Goal: Task Accomplishment & Management: Manage account settings

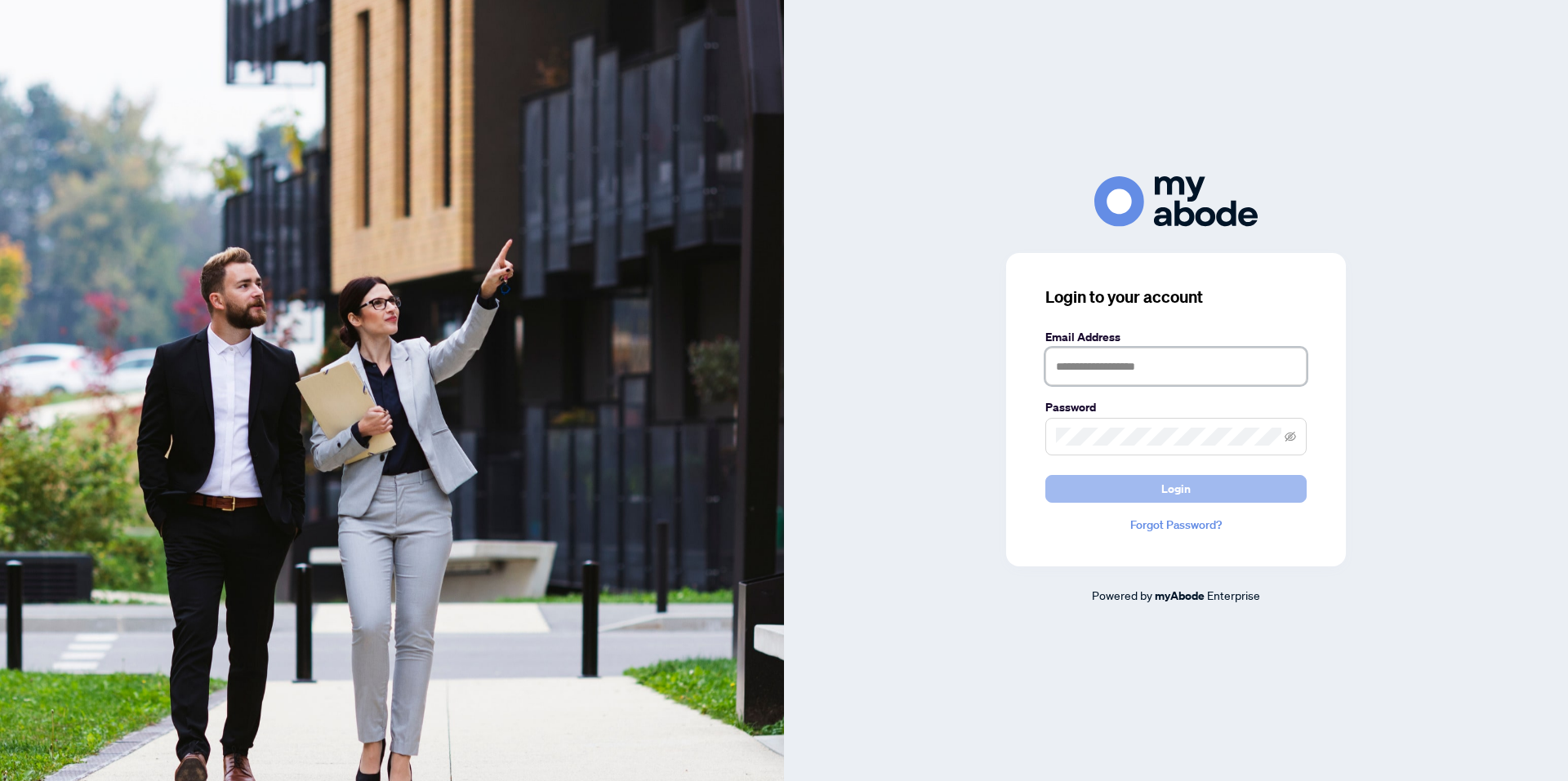
type input "**********"
click at [1166, 486] on span "Login" at bounding box center [1176, 488] width 30 height 26
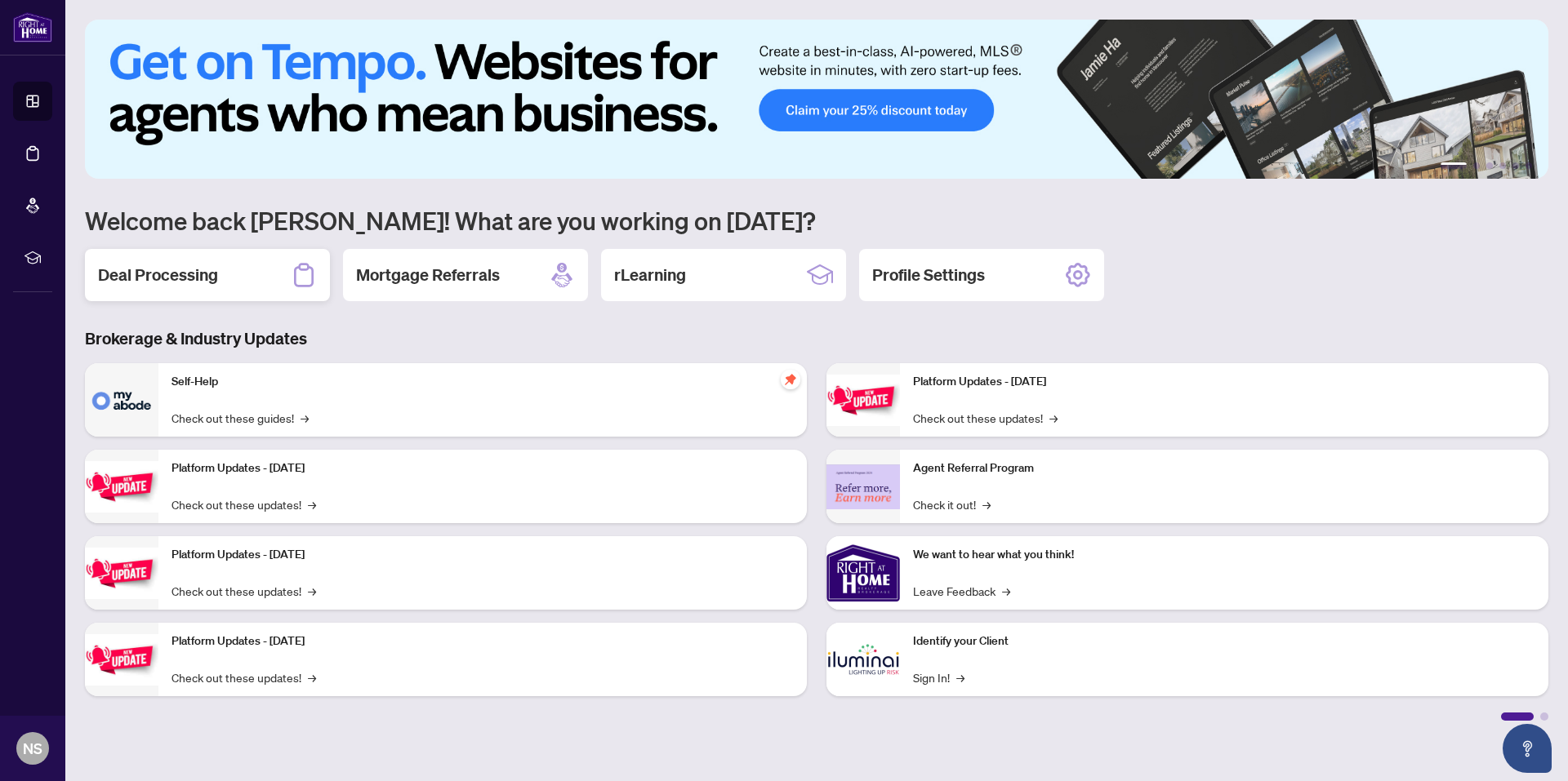
click at [169, 286] on h2 "Deal Processing" at bounding box center [157, 275] width 120 height 23
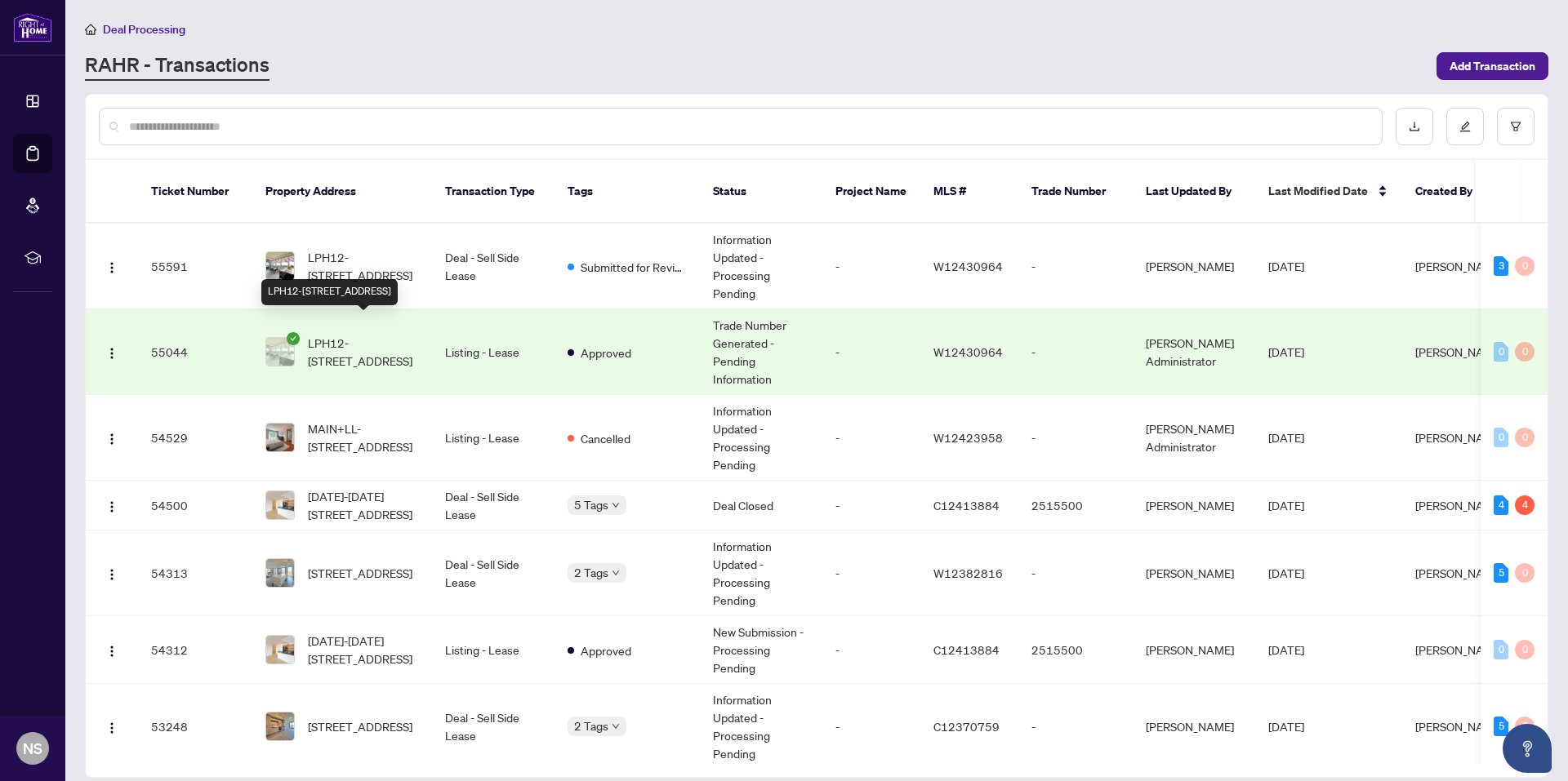
click at [361, 334] on span "LPH12-[STREET_ADDRESS]" at bounding box center [363, 352] width 111 height 36
click at [423, 242] on td "LPH12-[STREET_ADDRESS]" at bounding box center [342, 266] width 180 height 86
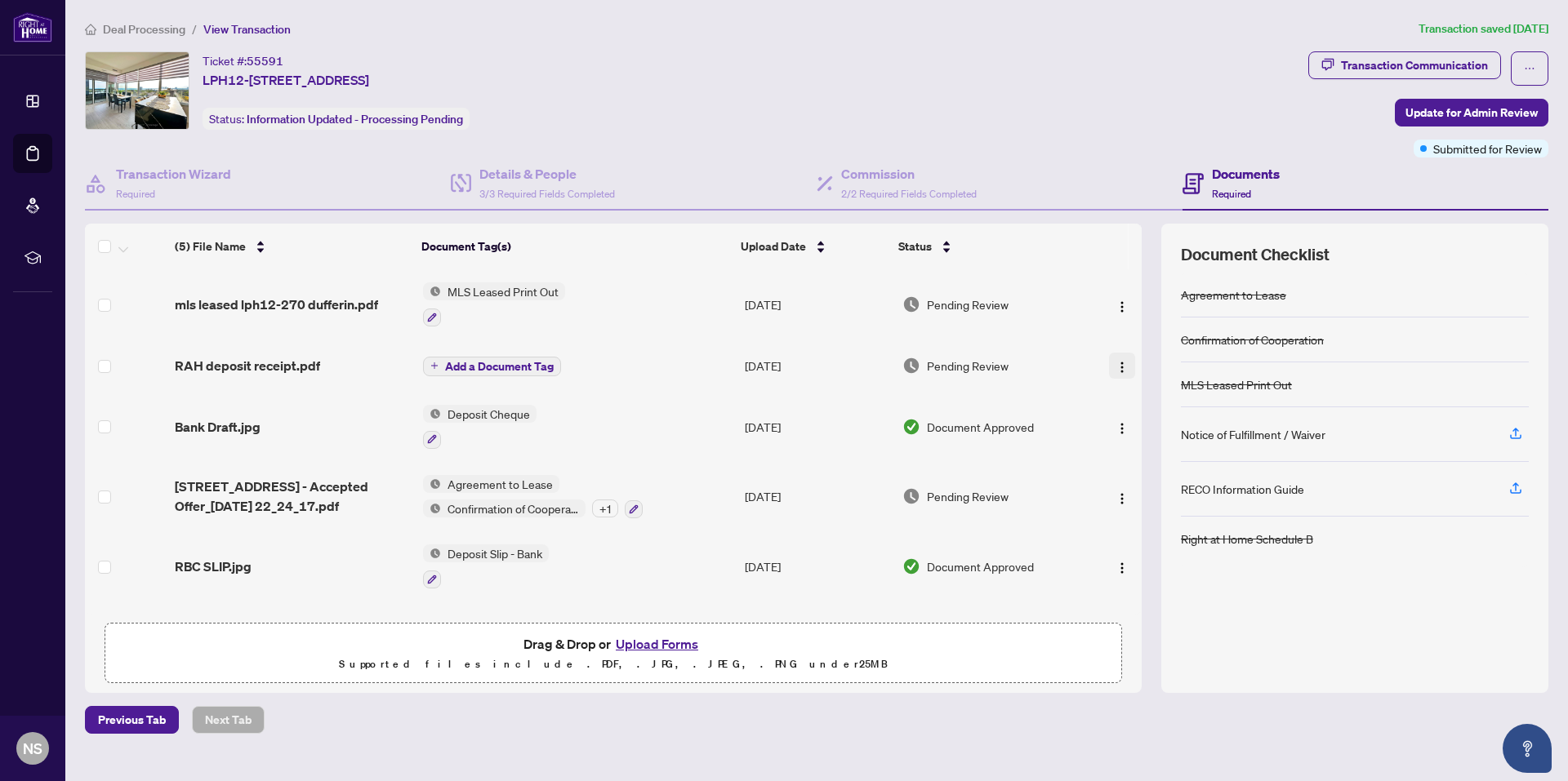
click at [1116, 365] on img "button" at bounding box center [1122, 366] width 13 height 13
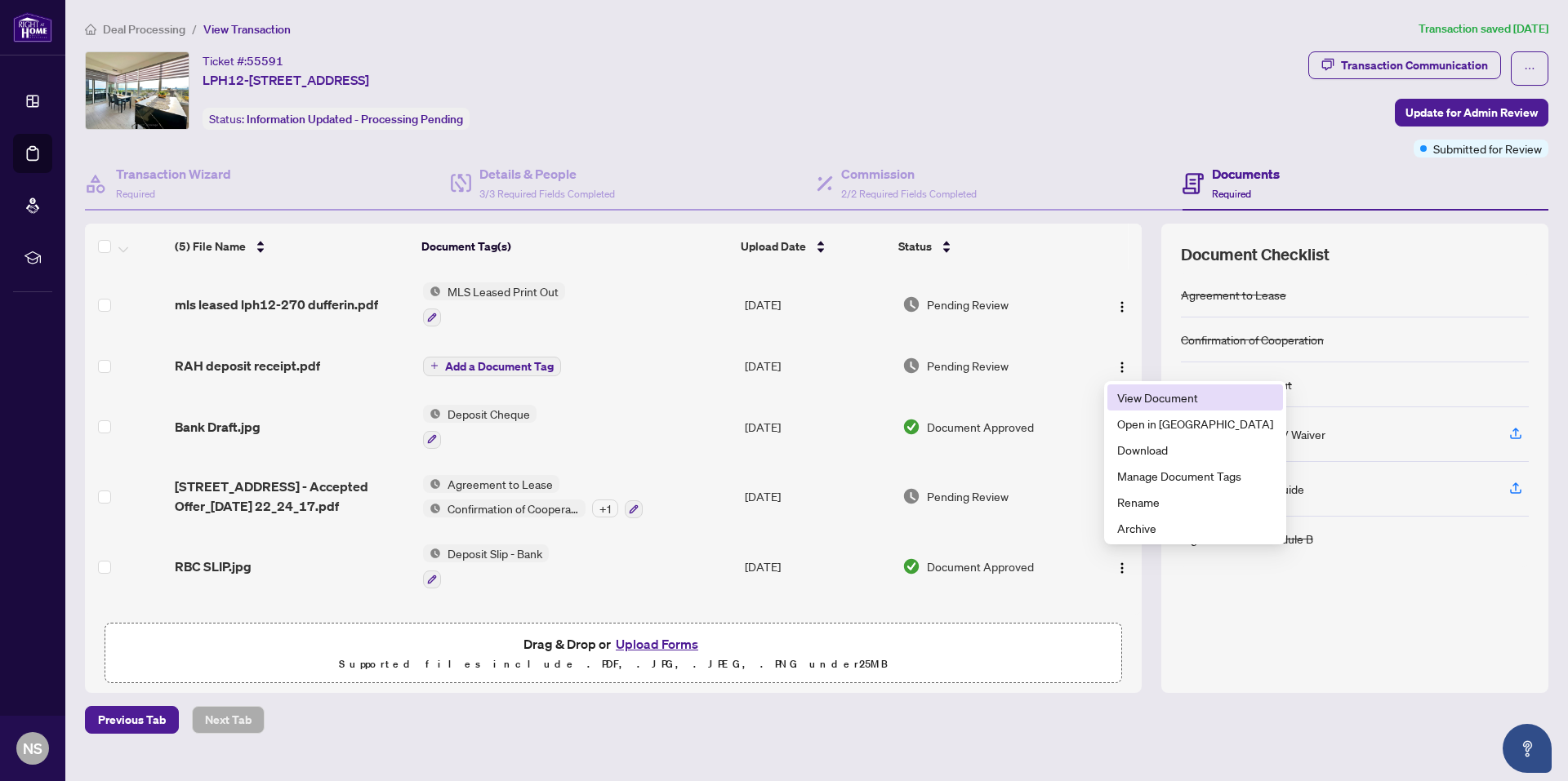
click at [1131, 403] on span "View Document" at bounding box center [1196, 397] width 156 height 18
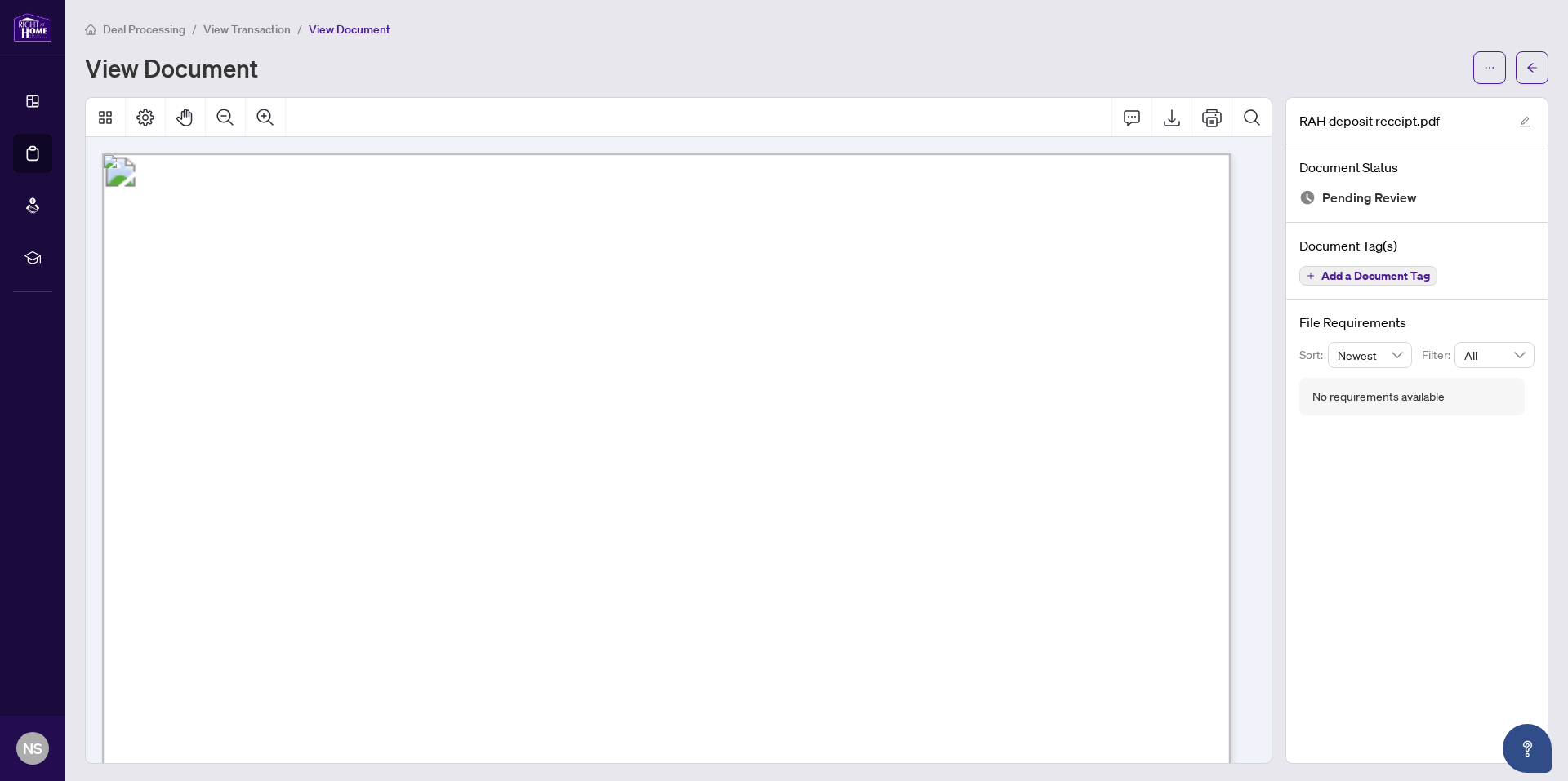
click at [262, 27] on span "View Transaction" at bounding box center [247, 29] width 87 height 14
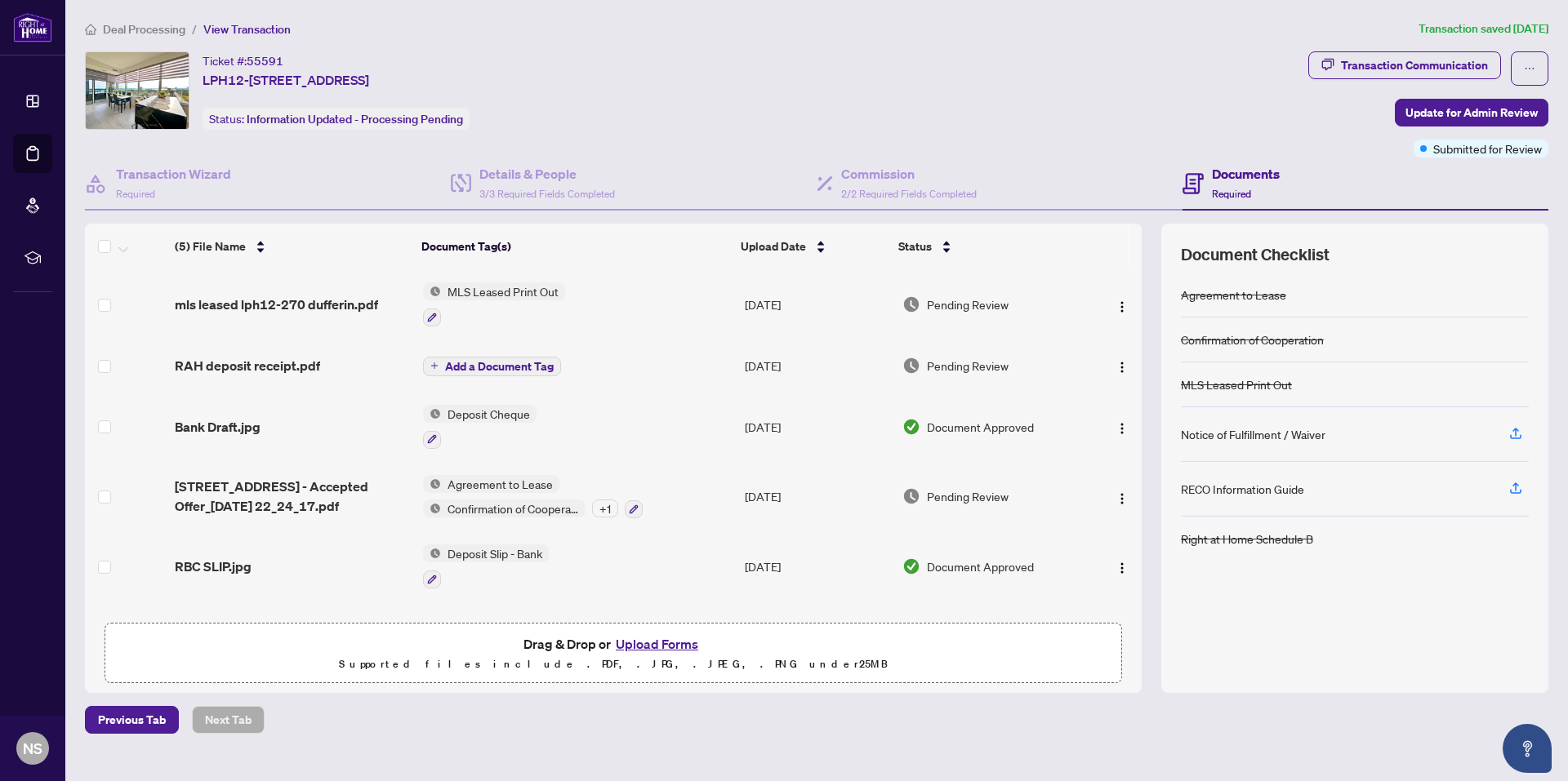
click at [146, 26] on span "Deal Processing" at bounding box center [143, 29] width 82 height 14
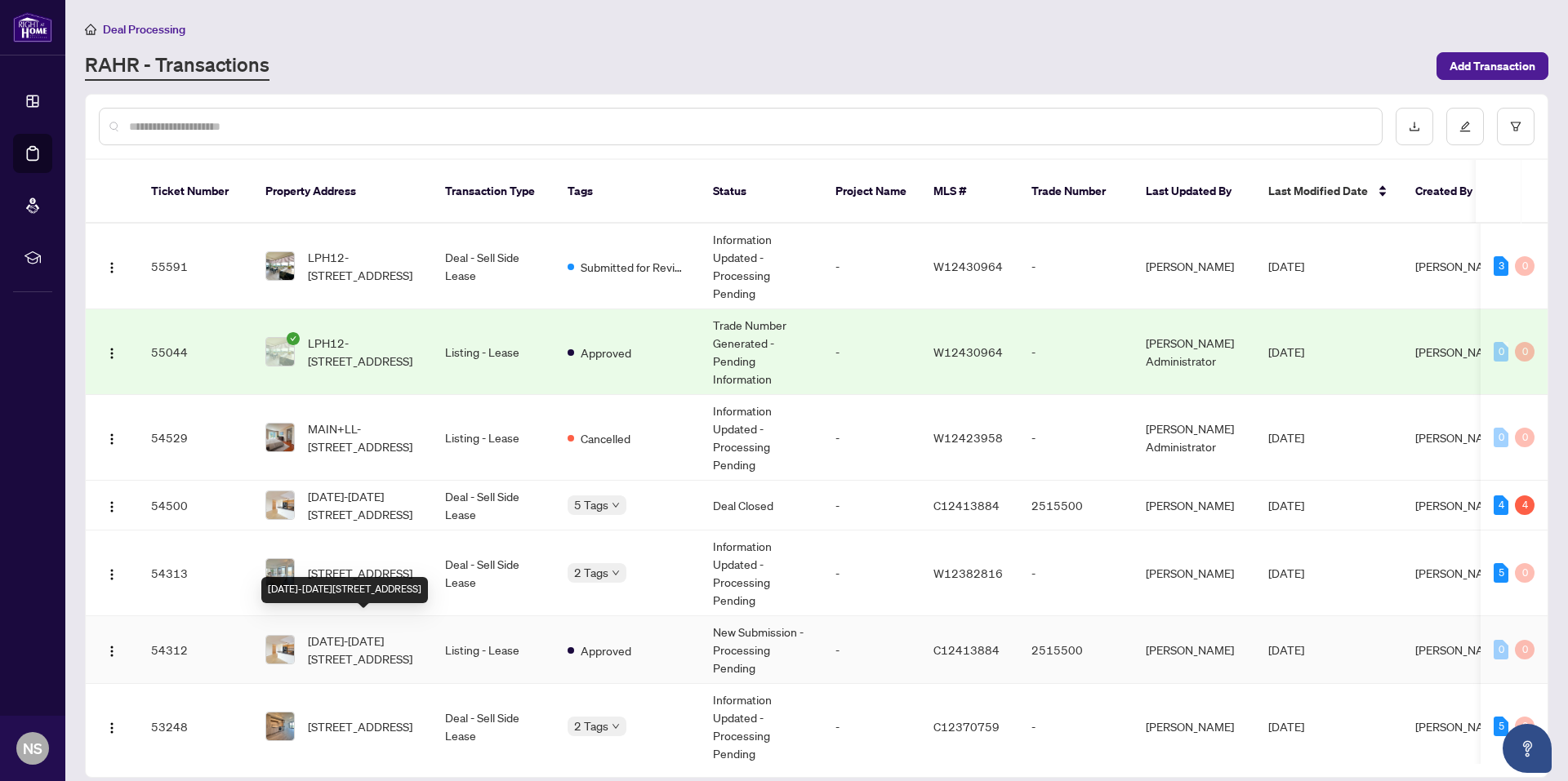
click at [362, 635] on span "[DATE]-[DATE][STREET_ADDRESS]" at bounding box center [363, 650] width 111 height 36
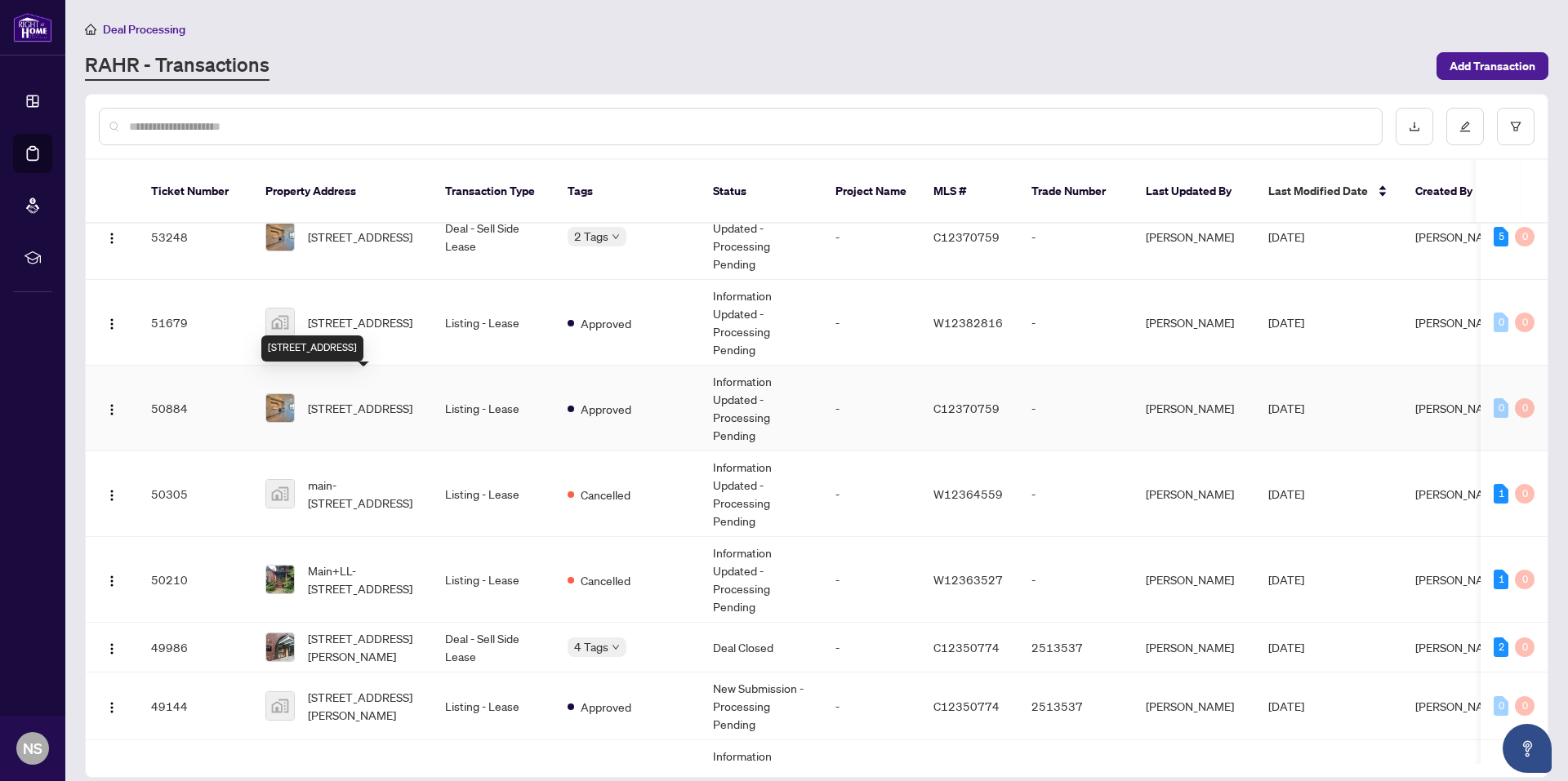
click at [361, 399] on span "[STREET_ADDRESS]" at bounding box center [360, 408] width 104 height 18
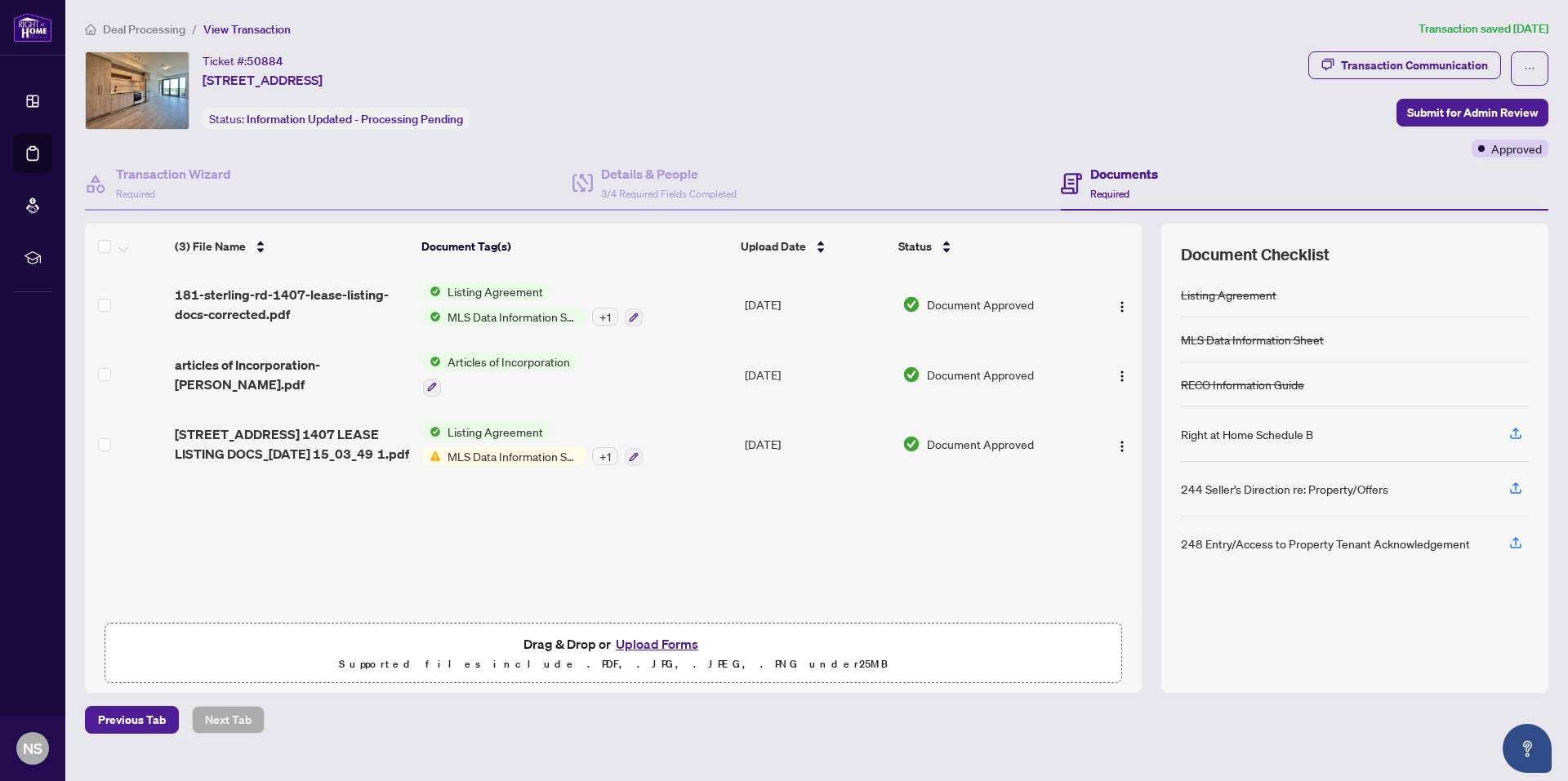
click at [456, 455] on span "MLS Data Information Sheet" at bounding box center [513, 455] width 144 height 18
click at [485, 532] on span "MLS Data Information Sheet" at bounding box center [538, 533] width 156 height 18
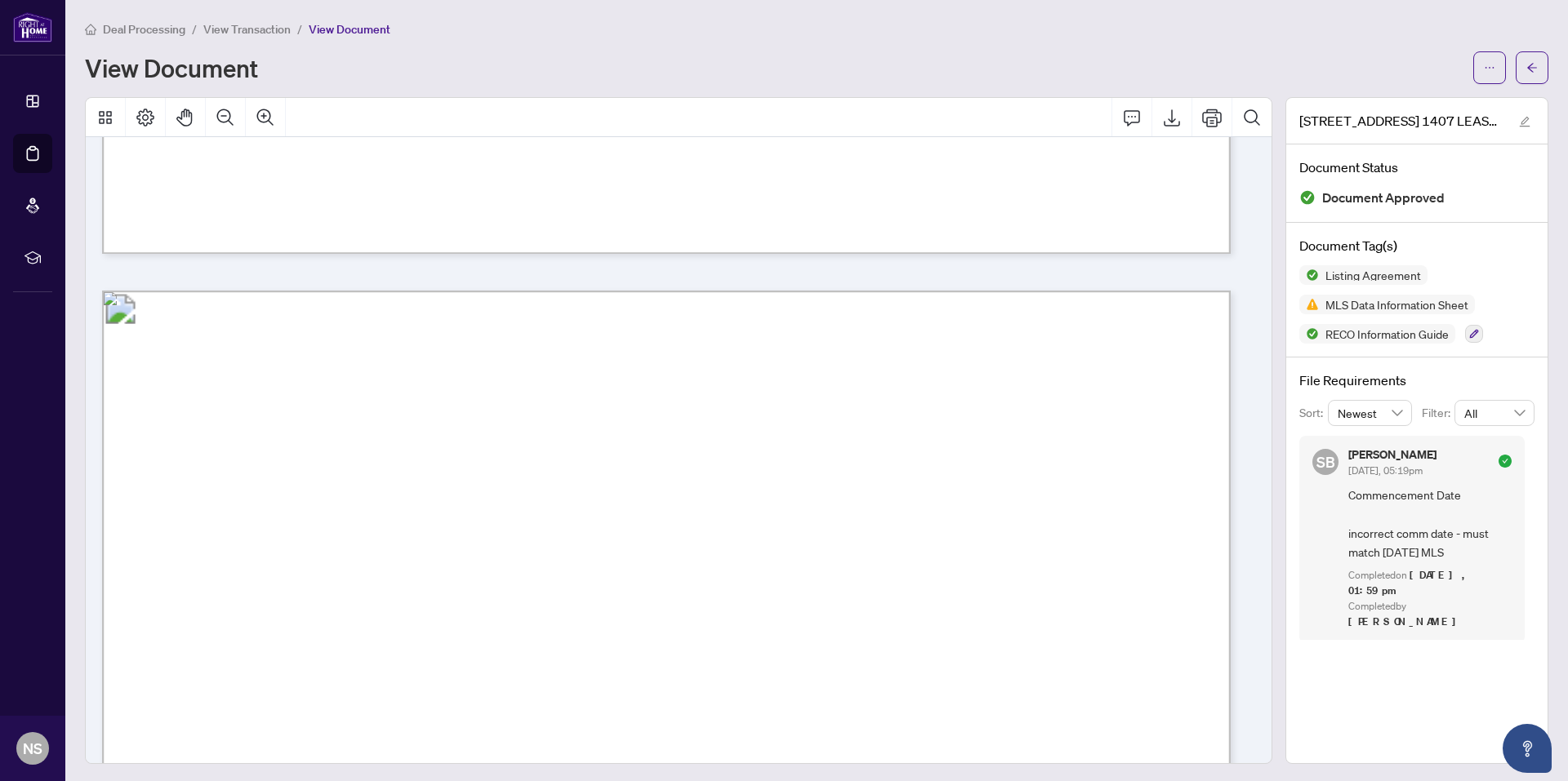
scroll to position [7835, 0]
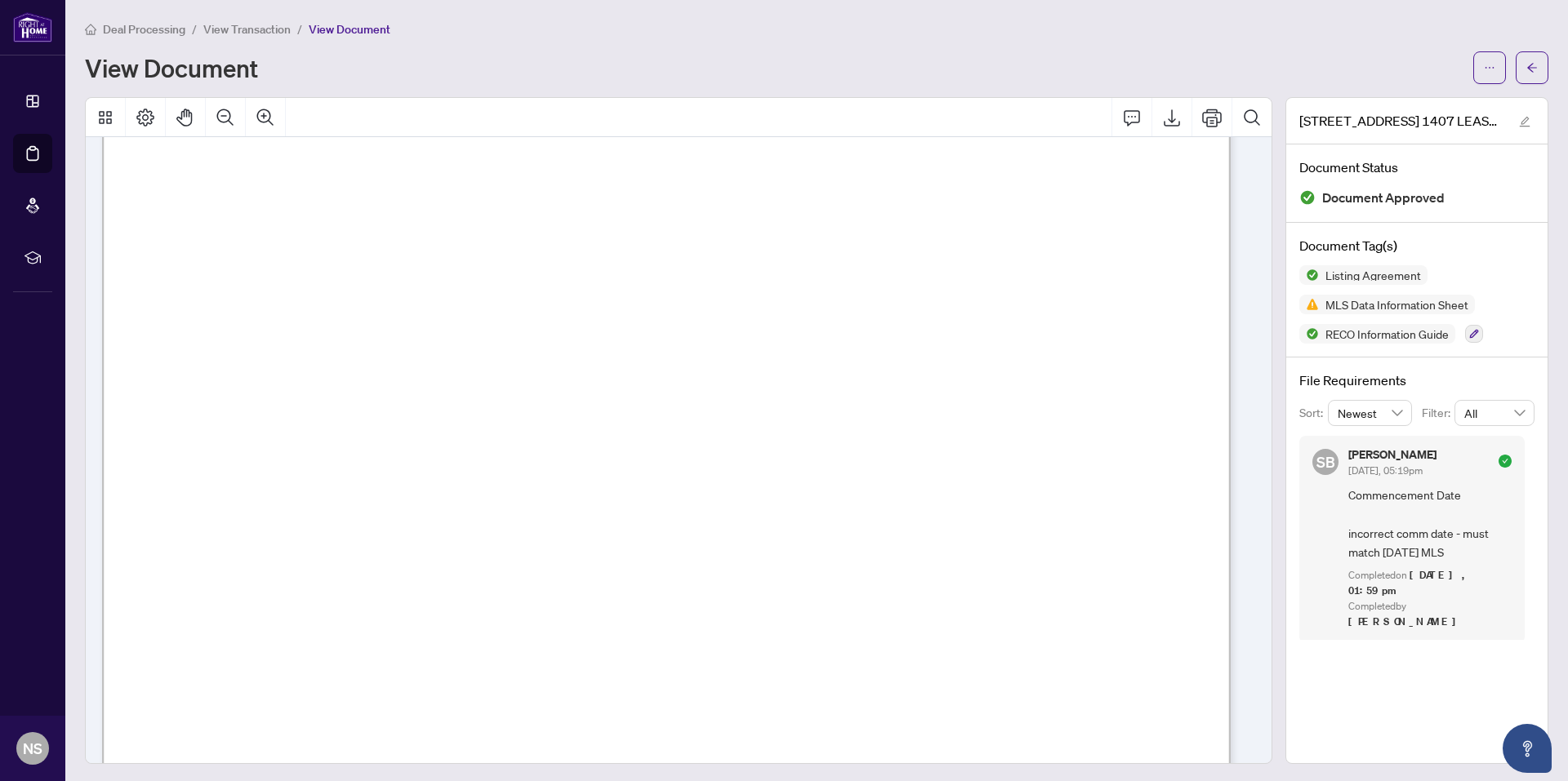
click at [221, 24] on span "View Transaction" at bounding box center [247, 29] width 87 height 14
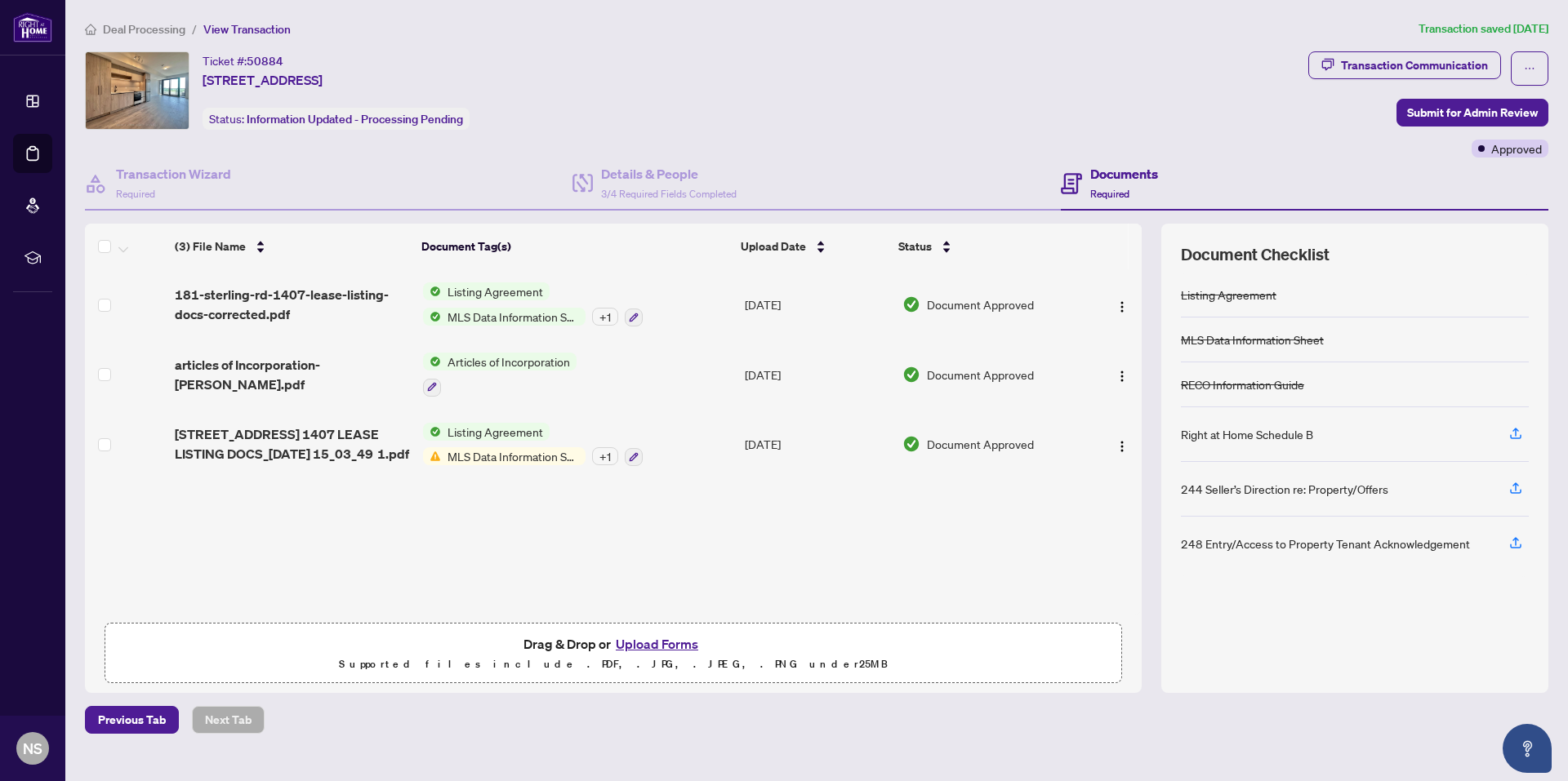
click at [471, 315] on span "MLS Data Information Sheet" at bounding box center [513, 316] width 144 height 18
click at [507, 391] on span "MLS Data Information Sheet" at bounding box center [538, 394] width 156 height 18
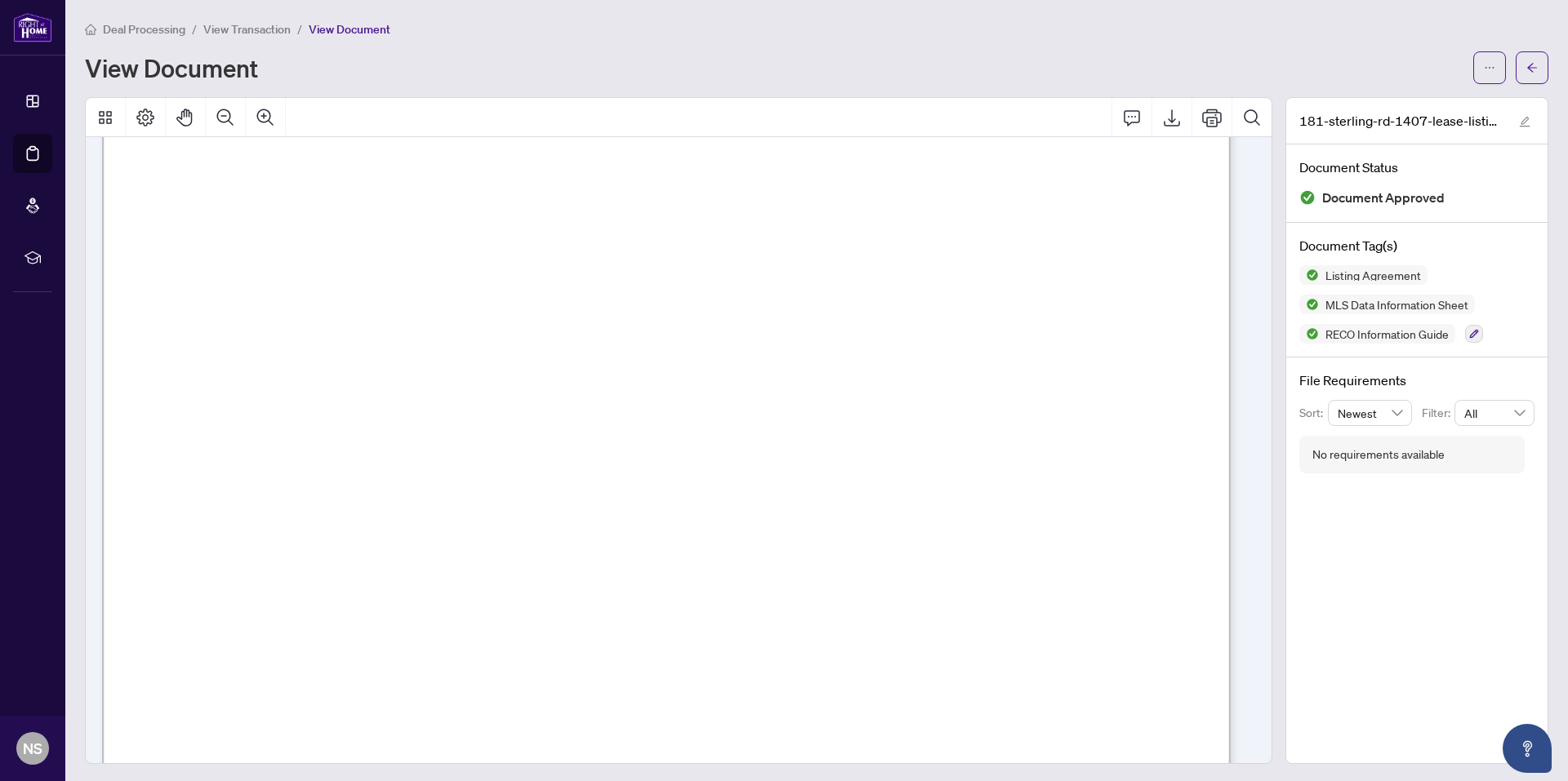
scroll to position [8214, 0]
click at [223, 30] on span "View Transaction" at bounding box center [247, 29] width 87 height 14
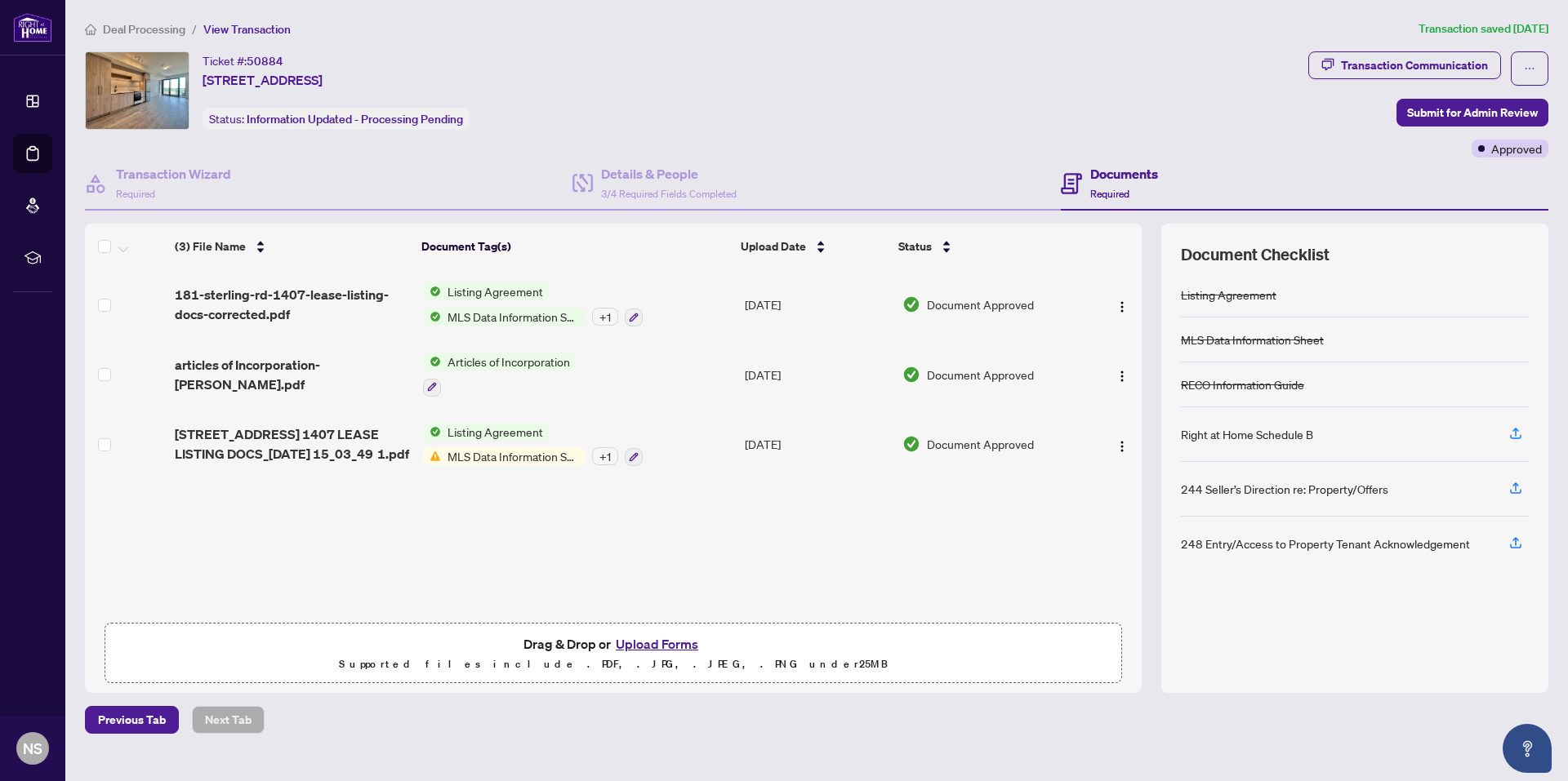
click at [154, 29] on span "Deal Processing" at bounding box center [143, 29] width 82 height 14
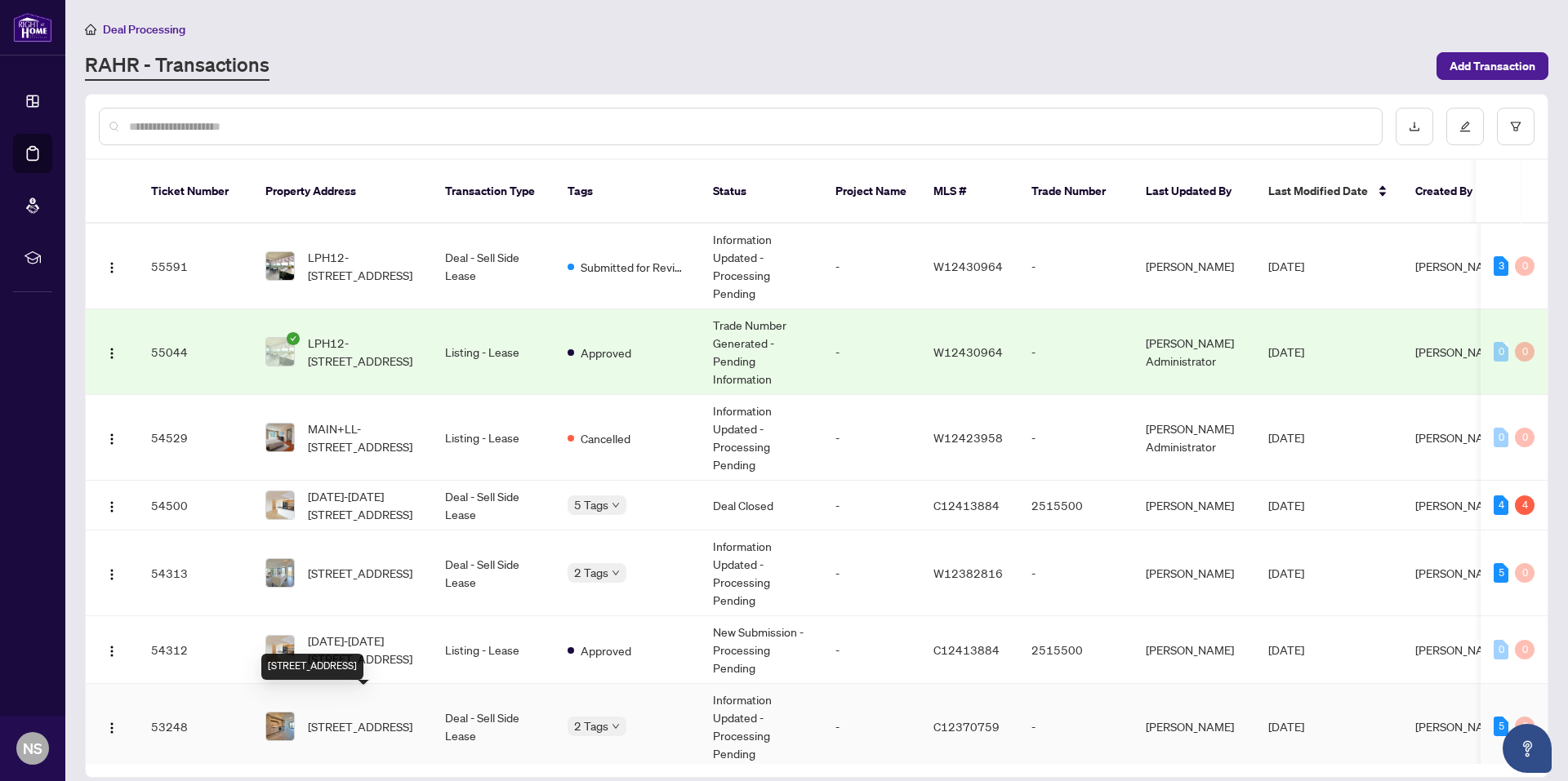
click at [367, 717] on span "[STREET_ADDRESS]" at bounding box center [360, 726] width 104 height 18
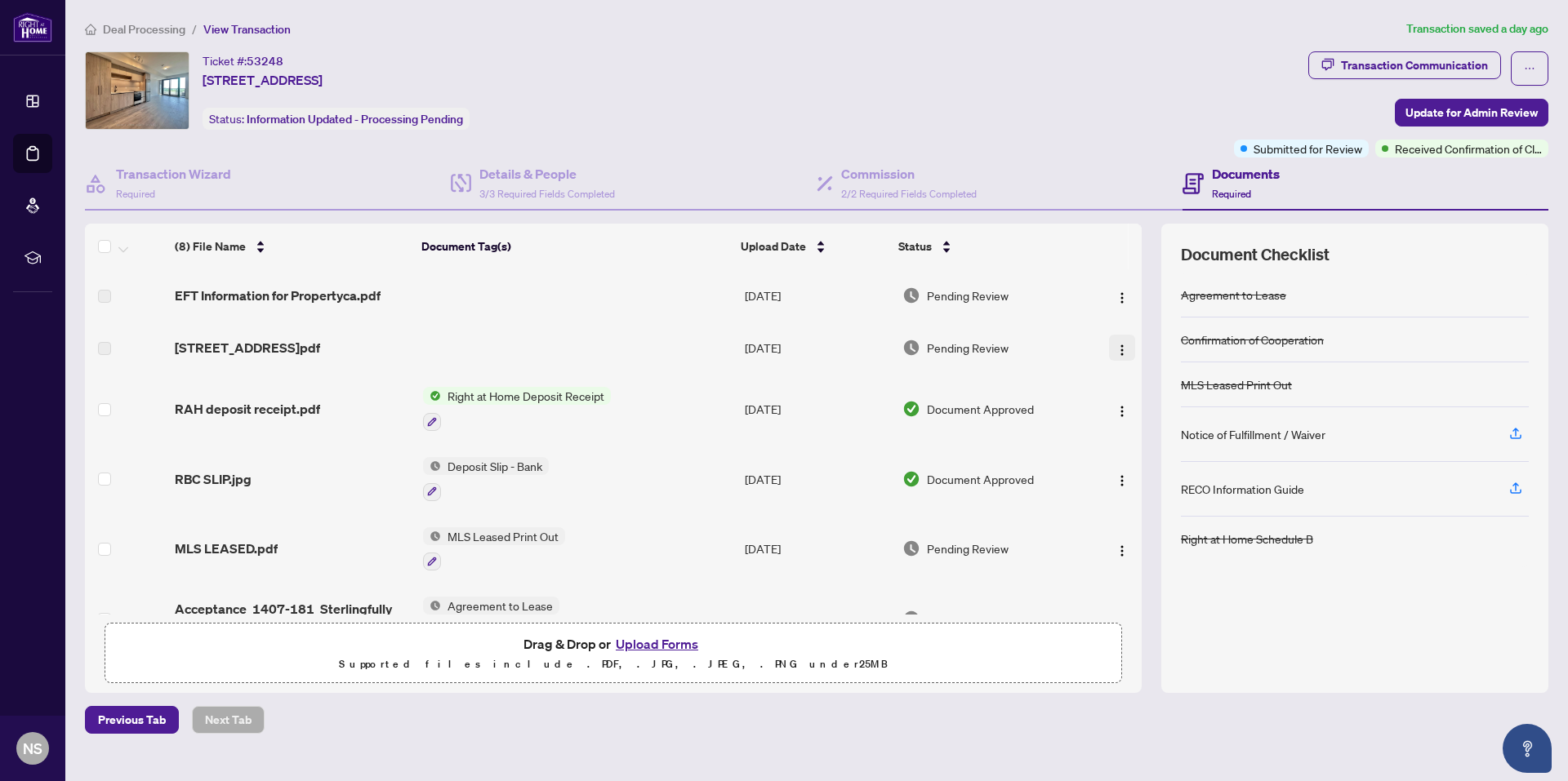
click at [1123, 352] on img "button" at bounding box center [1122, 349] width 13 height 13
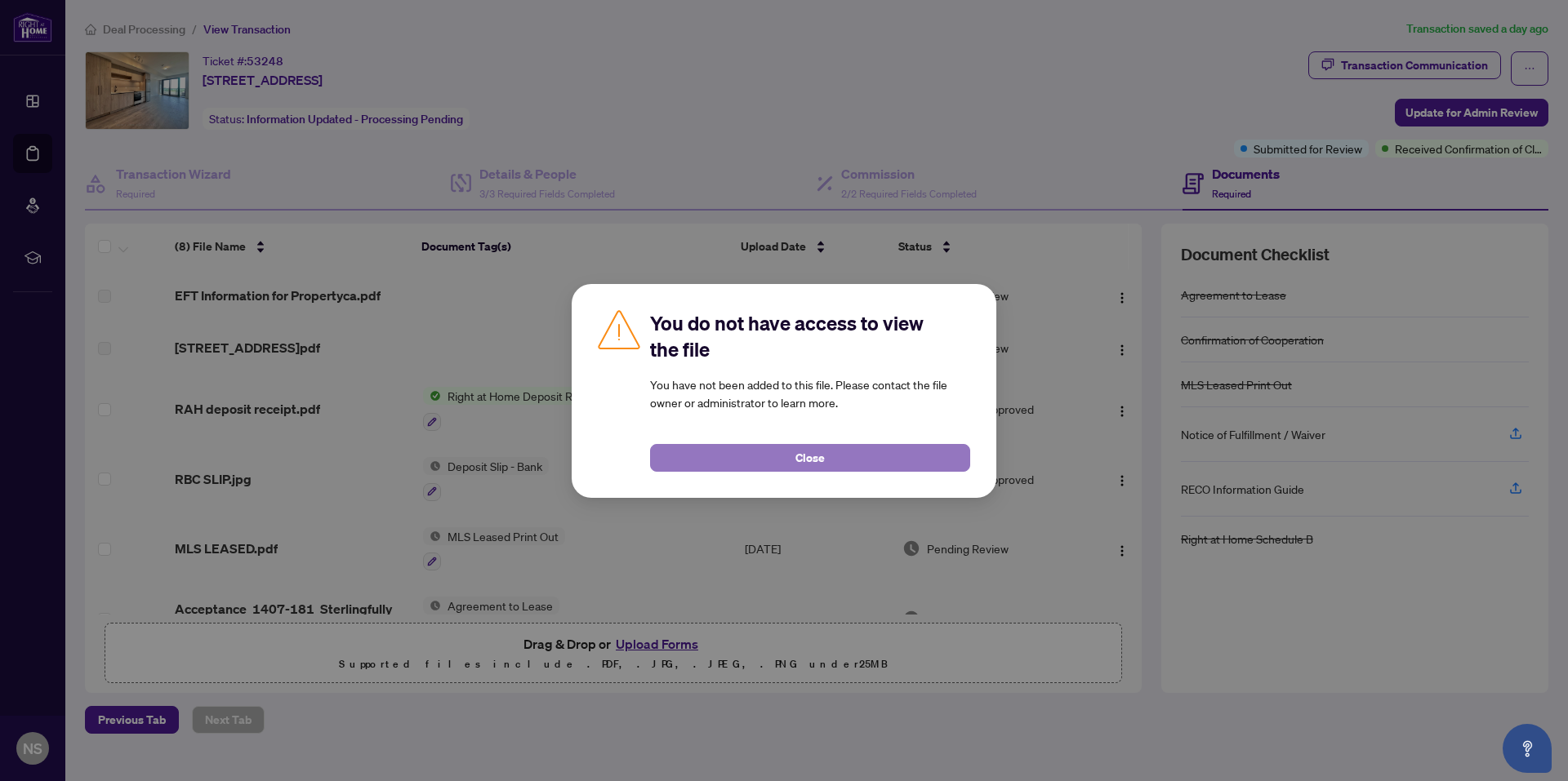
click at [821, 459] on span "Close" at bounding box center [809, 458] width 30 height 26
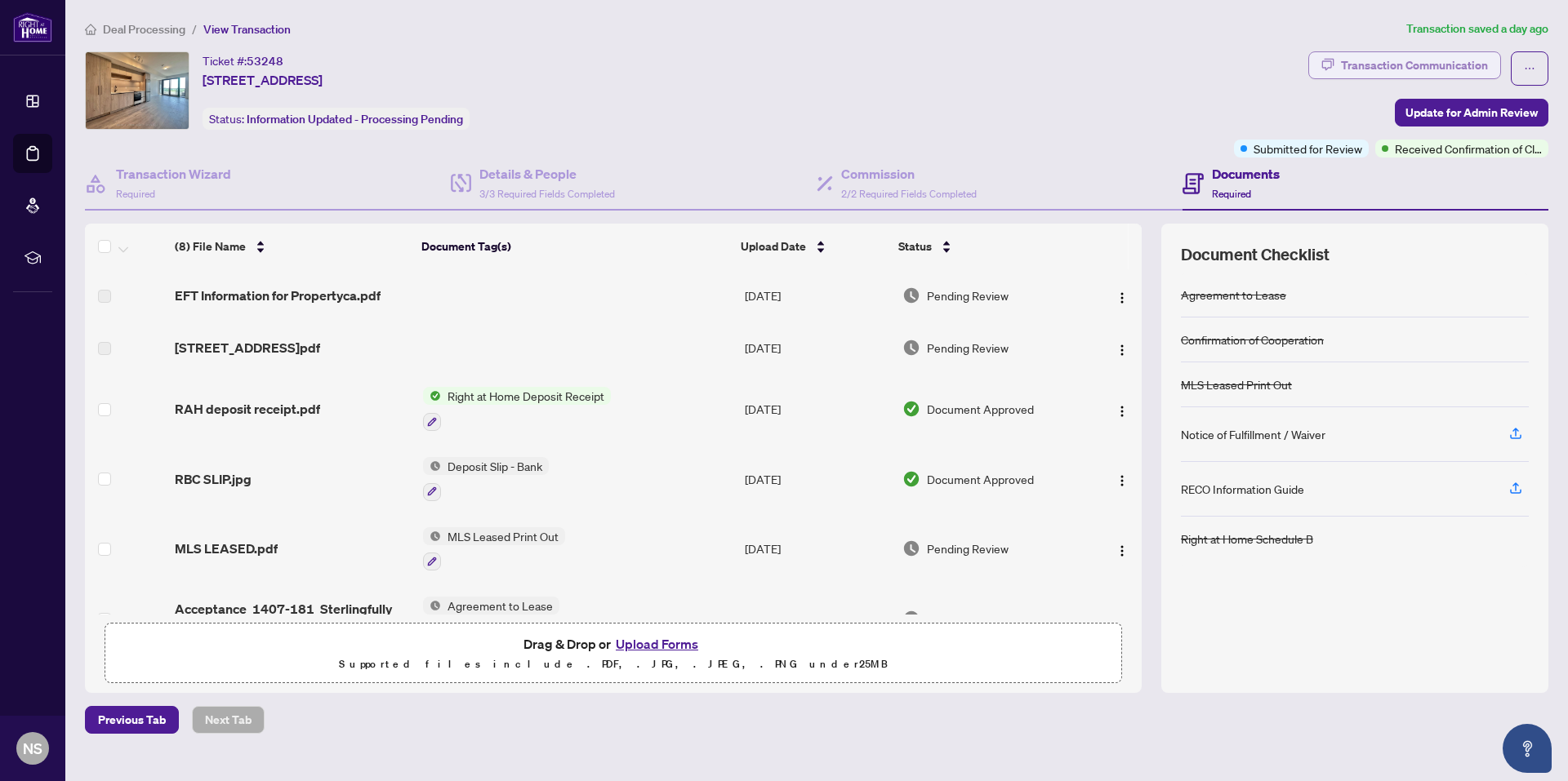
click at [1347, 65] on div "Transaction Communication" at bounding box center [1414, 65] width 147 height 26
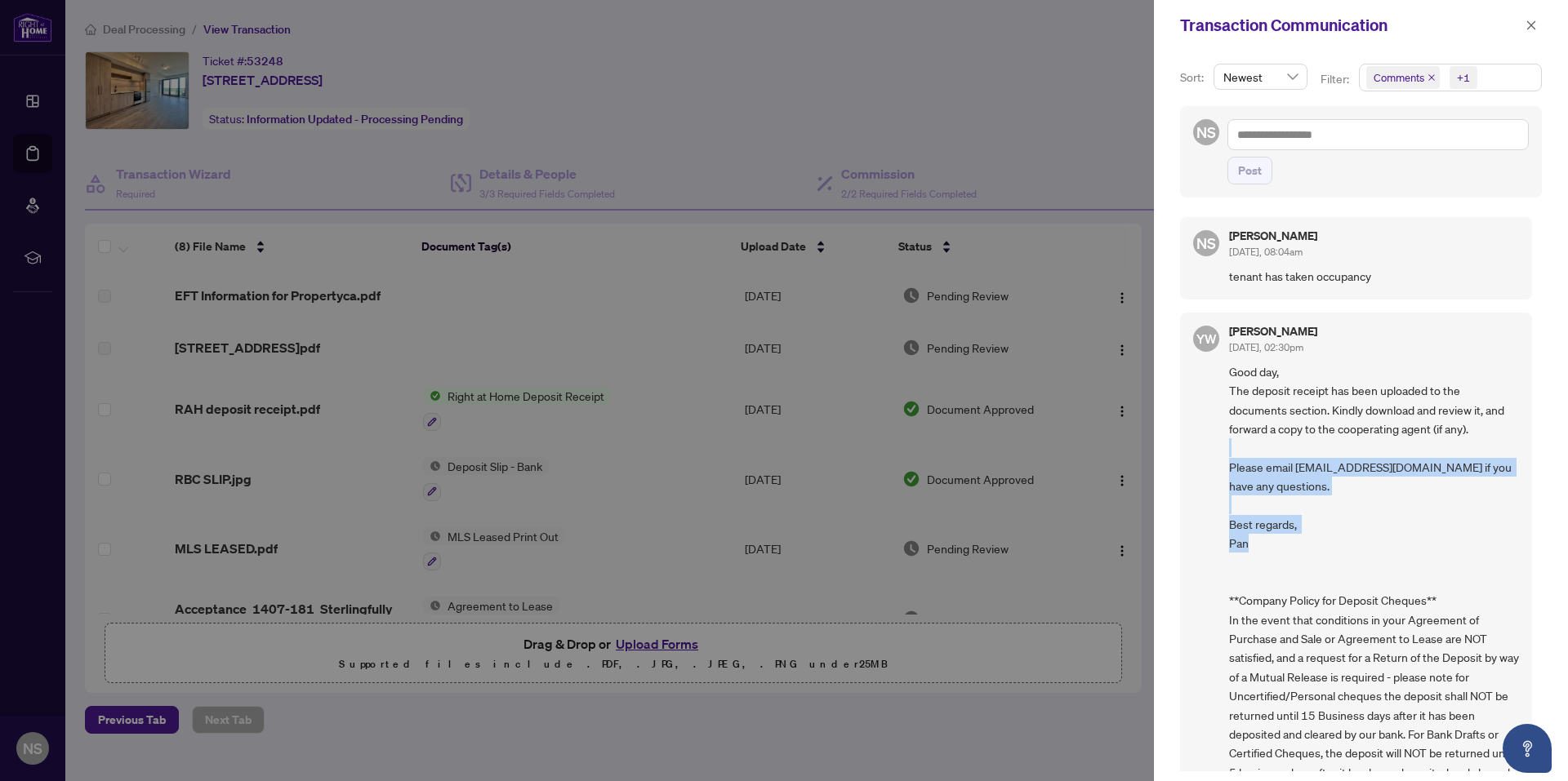
drag, startPoint x: 1529, startPoint y: 454, endPoint x: 1520, endPoint y: 529, distance: 75.5
click at [1520, 529] on div "NS [PERSON_NAME] [DATE], 08:04am tenant has taken occupancy YW [PERSON_NAME] [D…" at bounding box center [1361, 488] width 361 height 564
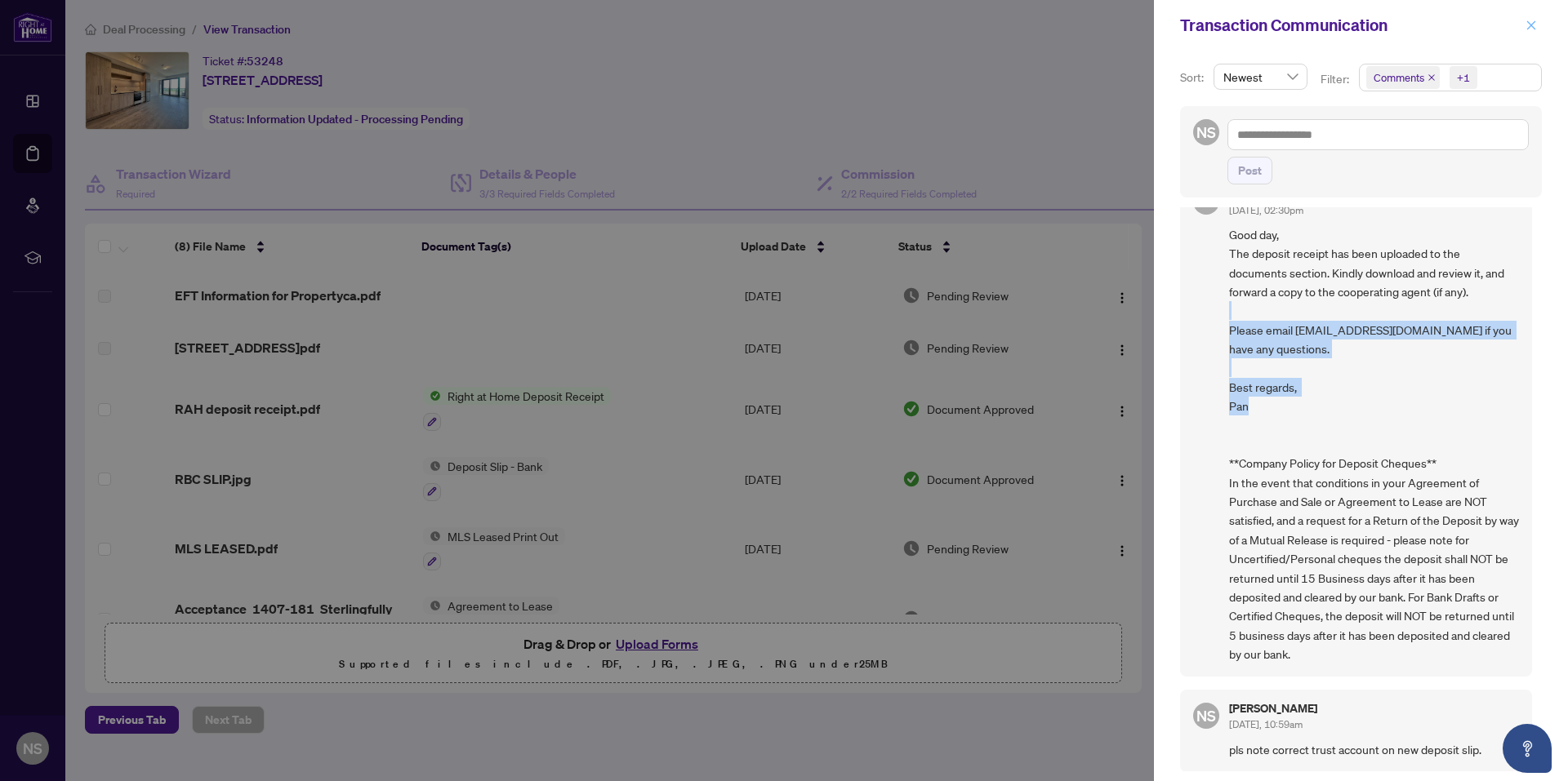
click at [1528, 24] on icon "close" at bounding box center [1531, 25] width 11 height 11
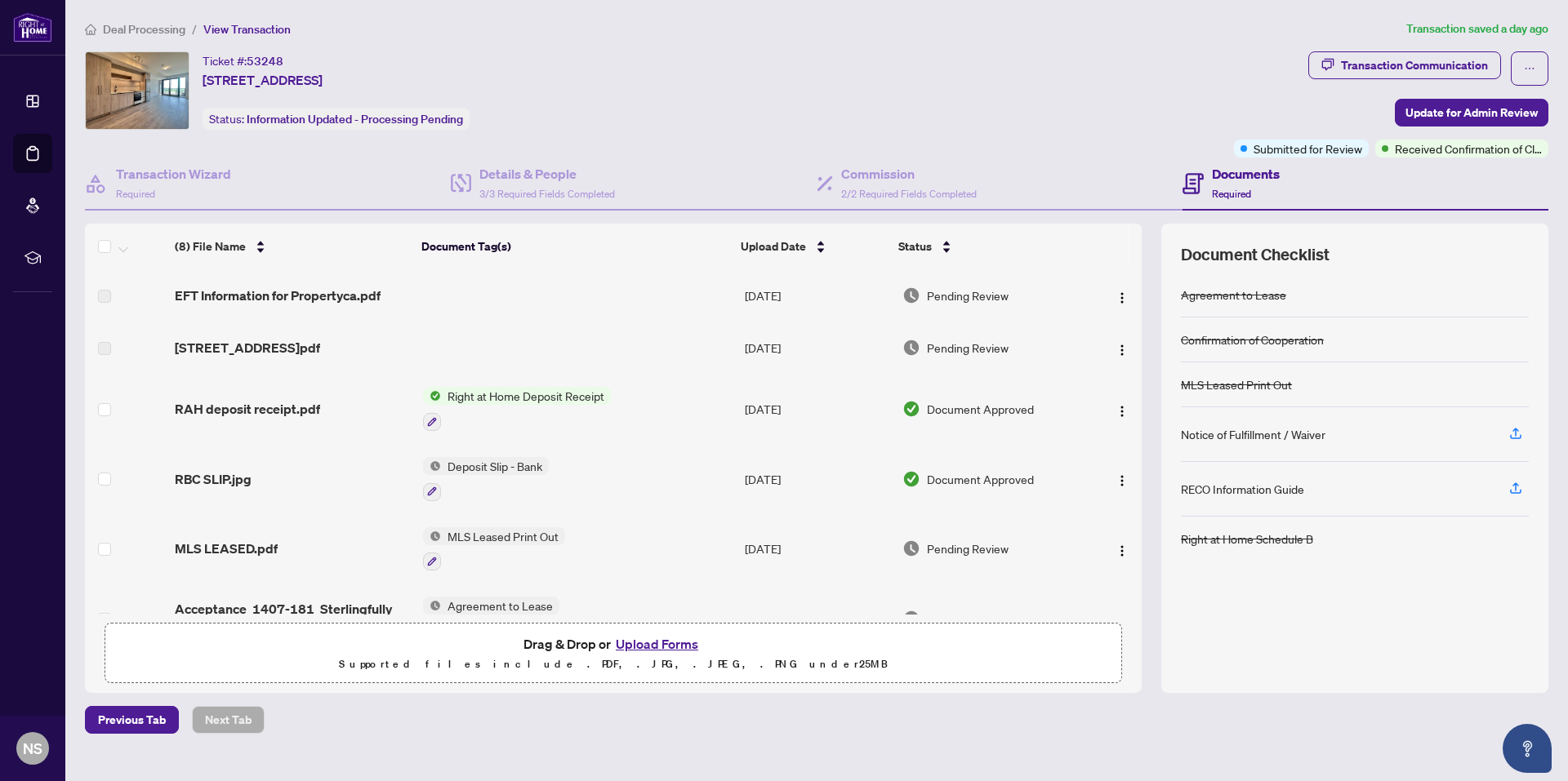
click at [153, 28] on span "Deal Processing" at bounding box center [143, 29] width 82 height 14
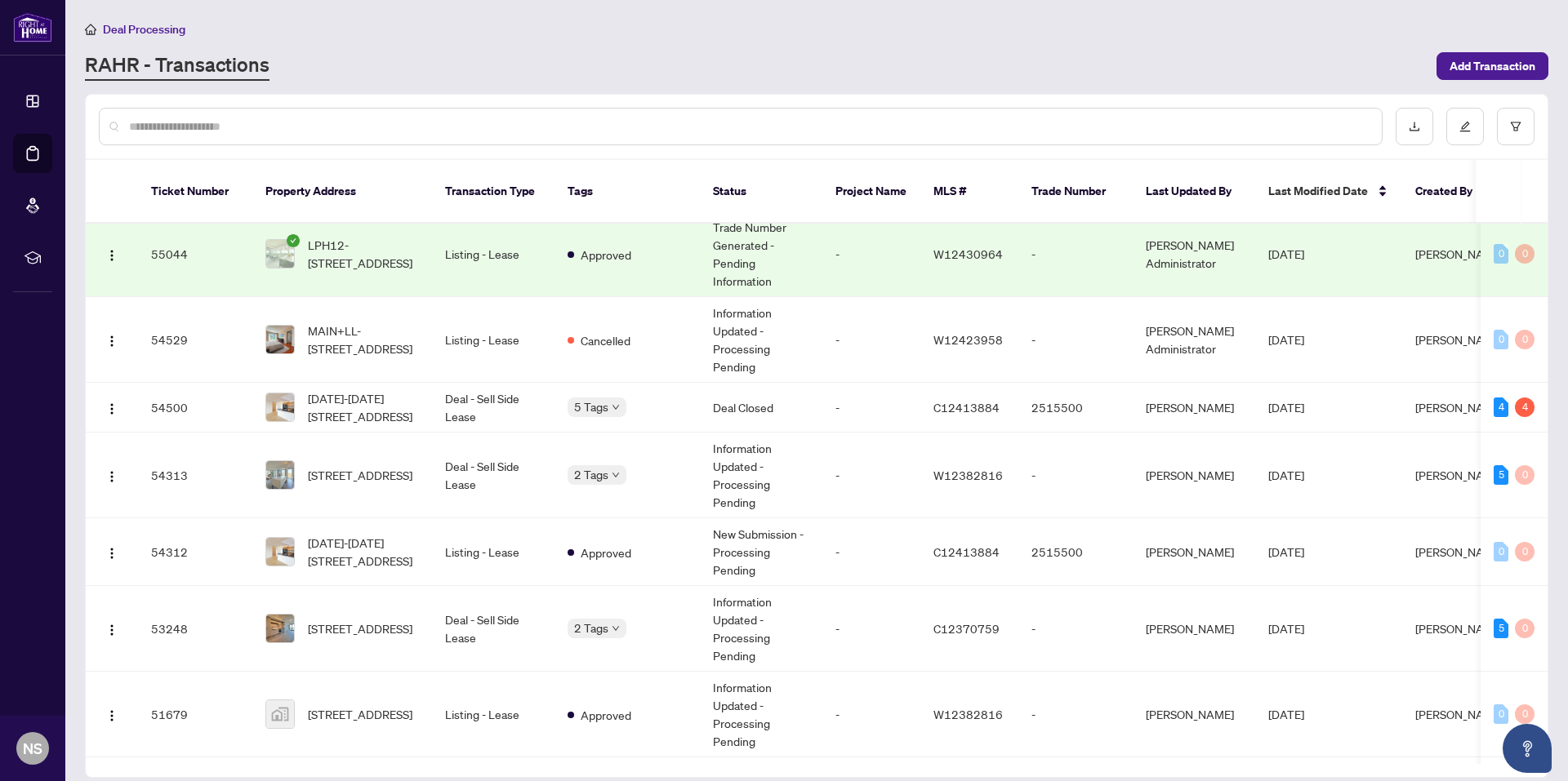
scroll to position [86, 0]
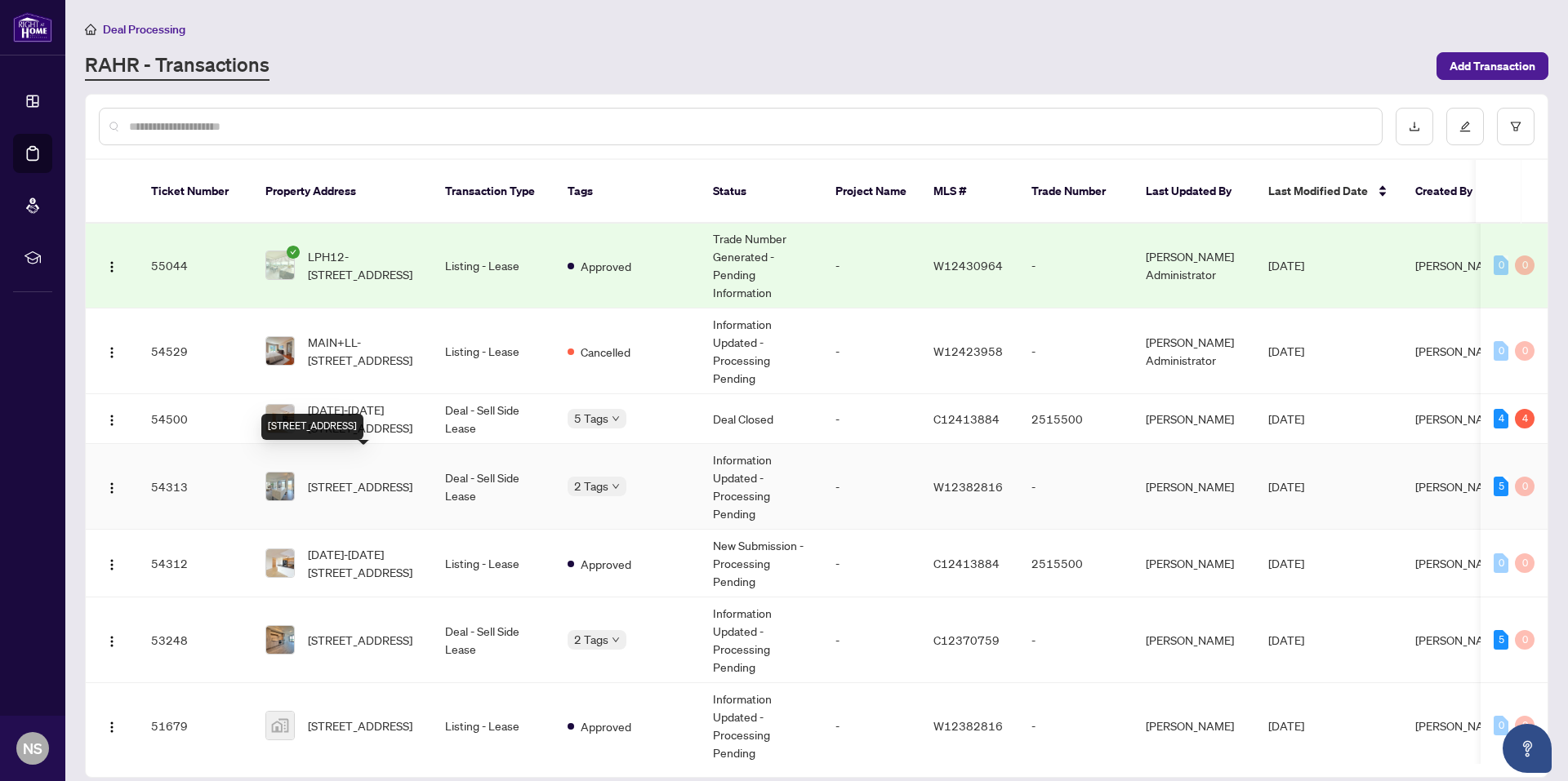
click at [360, 477] on span "[STREET_ADDRESS]" at bounding box center [360, 486] width 104 height 18
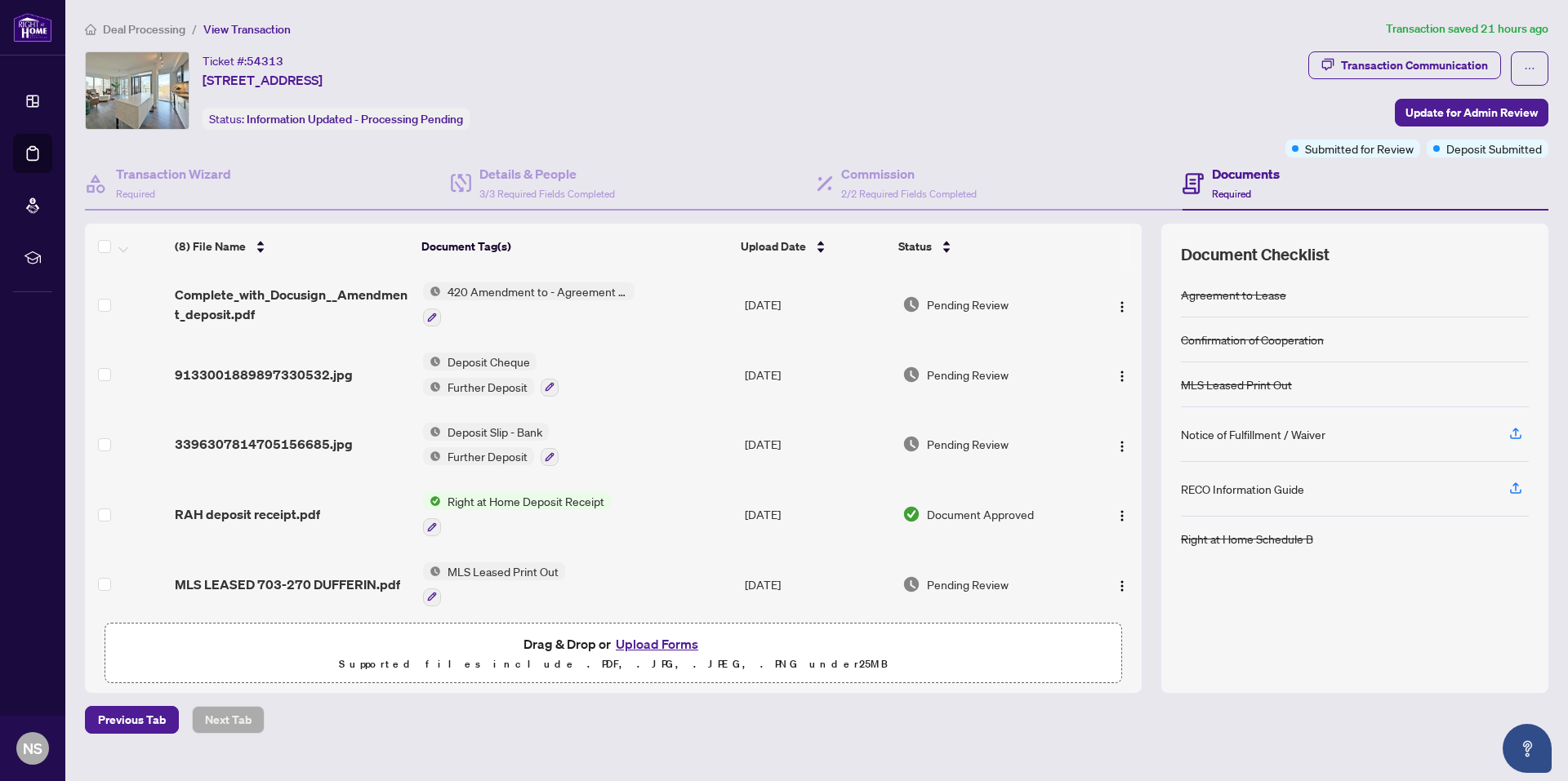
click at [147, 34] on span "Deal Processing" at bounding box center [143, 29] width 82 height 14
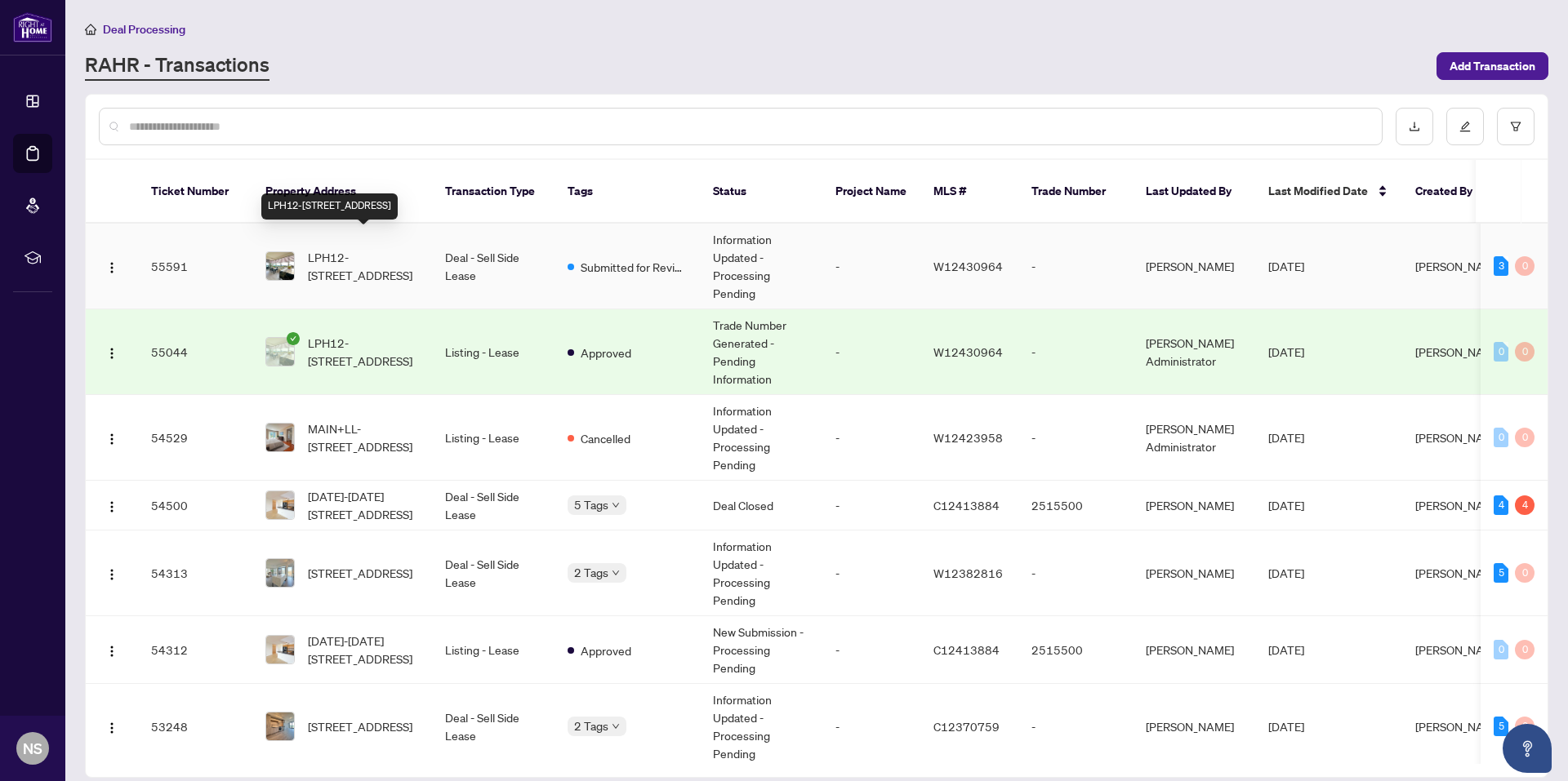
click at [358, 248] on span "LPH12-[STREET_ADDRESS]" at bounding box center [363, 266] width 111 height 36
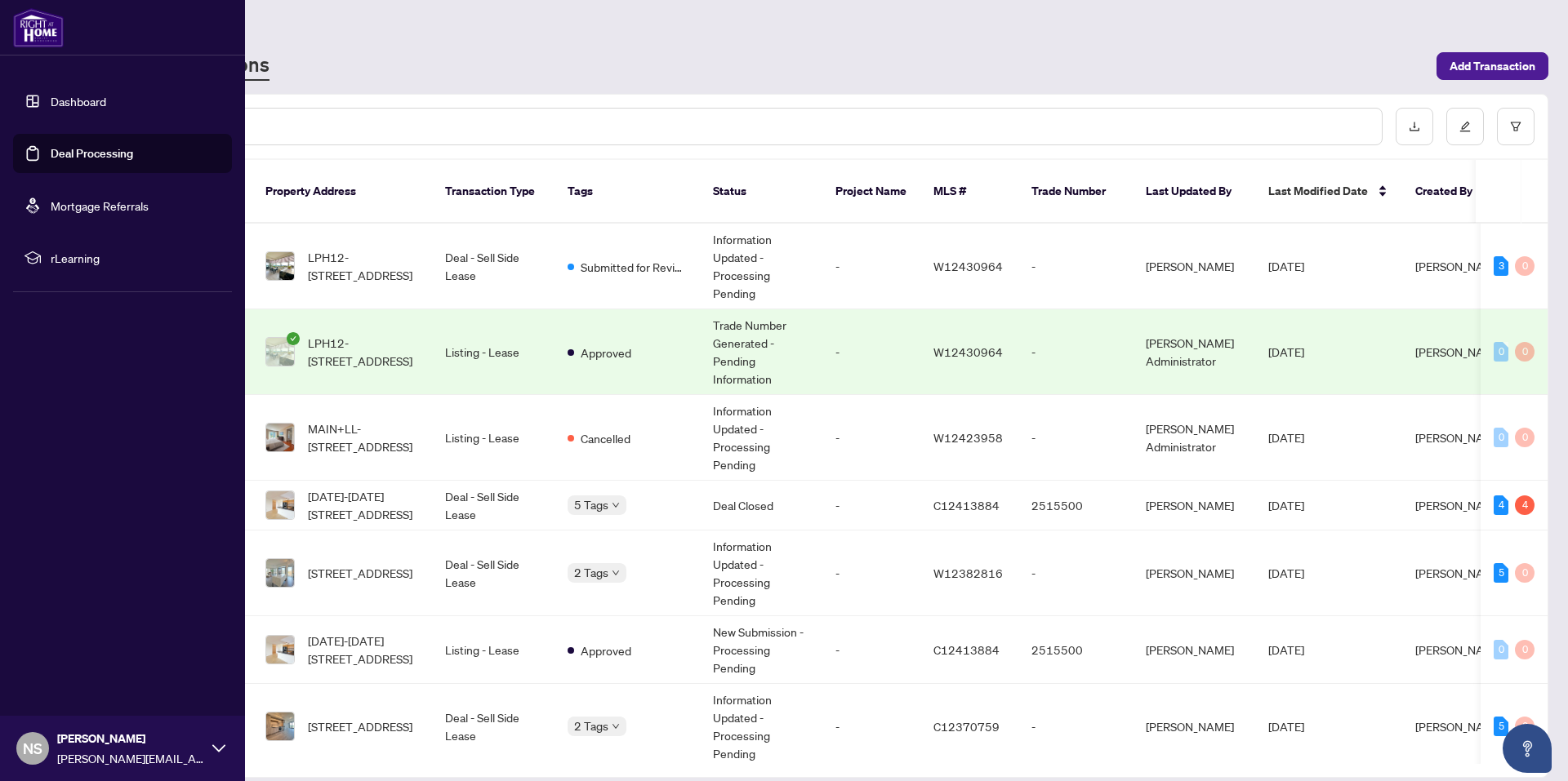
click at [51, 29] on img at bounding box center [38, 28] width 51 height 39
